Goal: Information Seeking & Learning: Find specific fact

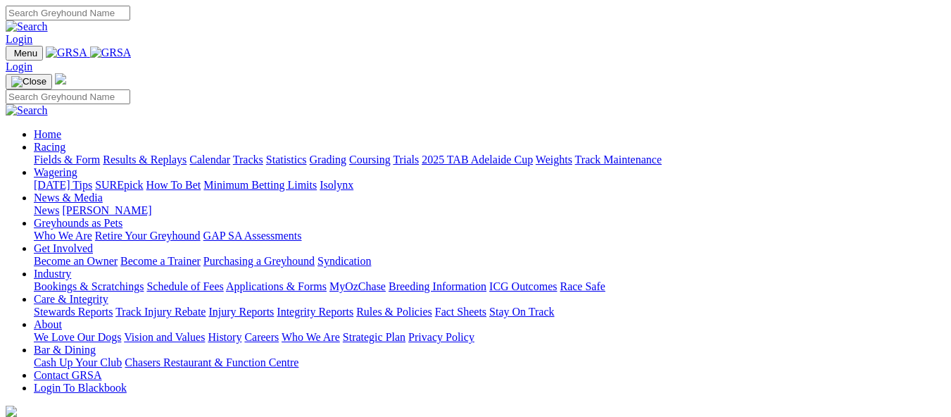
drag, startPoint x: 303, startPoint y: 168, endPoint x: 217, endPoint y: 104, distance: 107.2
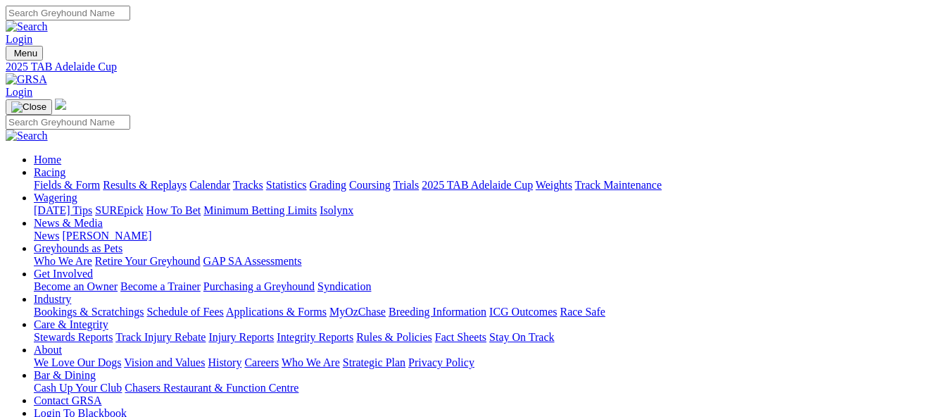
click at [170, 179] on link "Results & Replays" at bounding box center [145, 185] width 84 height 12
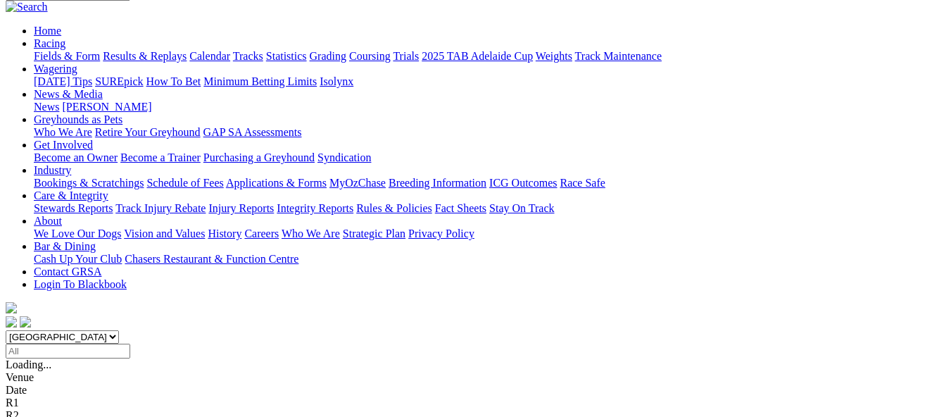
scroll to position [211, 0]
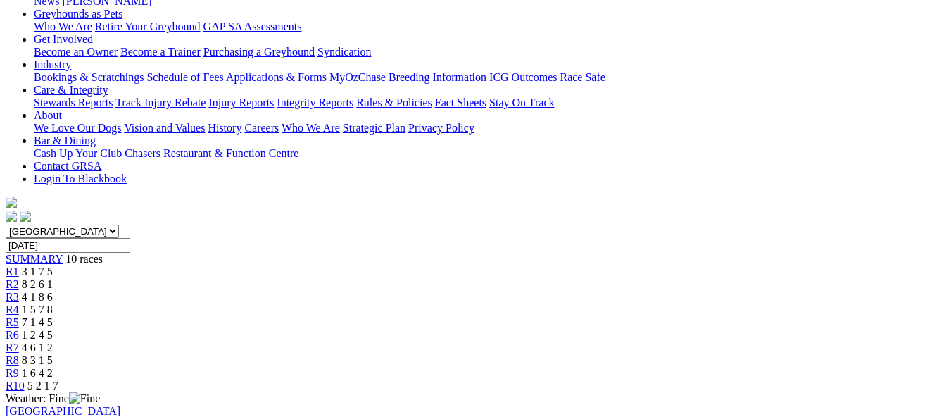
scroll to position [211, 0]
